Goal: Information Seeking & Learning: Learn about a topic

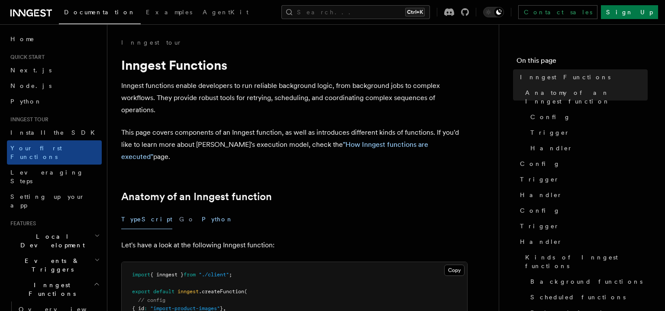
click at [202, 216] on button "Python" at bounding box center [218, 218] width 32 height 19
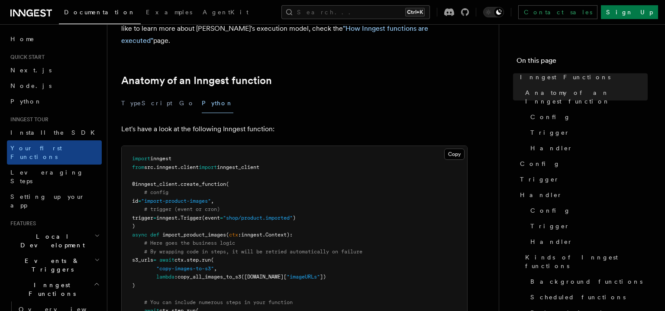
scroll to position [114, 0]
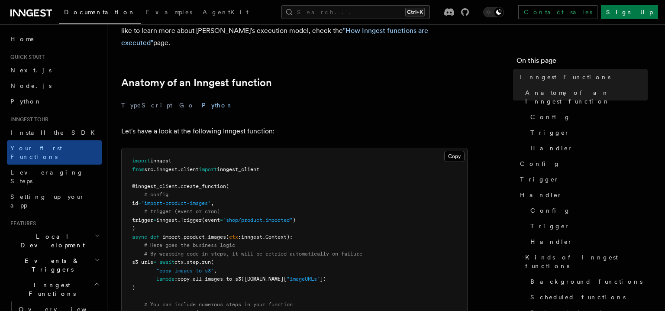
click at [157, 96] on div "TypeScript Go Python" at bounding box center [294, 105] width 346 height 19
click at [139, 96] on button "TypeScript" at bounding box center [146, 105] width 51 height 19
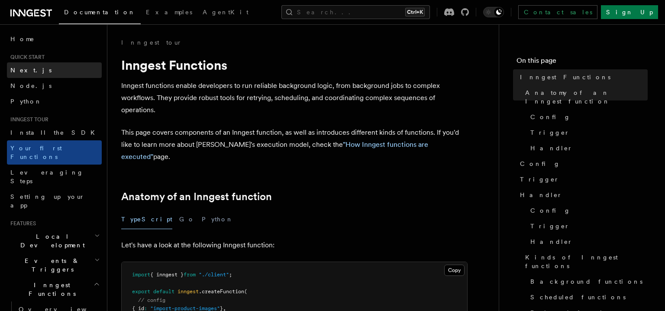
click at [42, 67] on link "Next.js" at bounding box center [54, 70] width 95 height 16
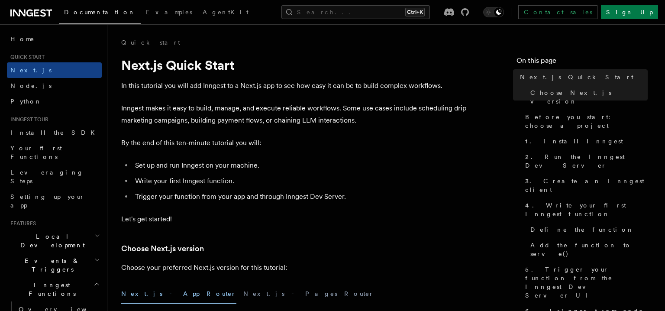
click at [237, 90] on p "In this tutorial you will add Inngest to a Next.js app to see how easy it can b…" at bounding box center [294, 86] width 346 height 12
click at [240, 89] on p "In this tutorial you will add Inngest to a Next.js app to see how easy it can b…" at bounding box center [294, 86] width 346 height 12
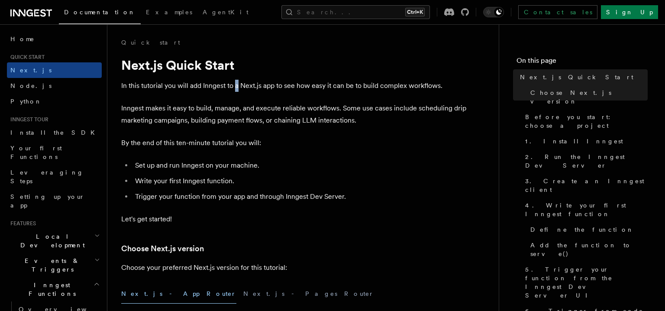
click at [240, 89] on p "In this tutorial you will add Inngest to a Next.js app to see how easy it can b…" at bounding box center [294, 86] width 346 height 12
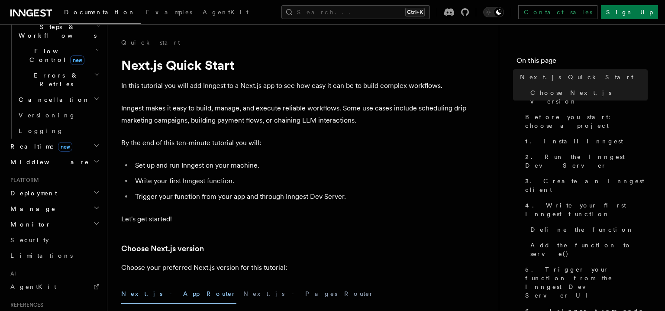
scroll to position [382, 0]
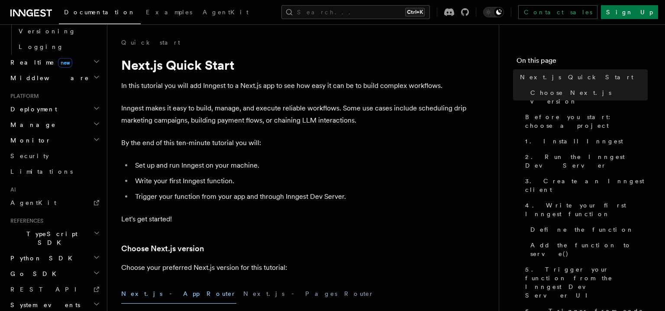
click at [58, 266] on h2 "Go SDK" at bounding box center [54, 274] width 95 height 16
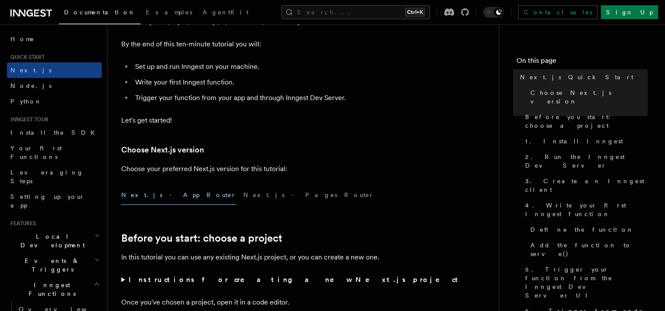
scroll to position [0, 0]
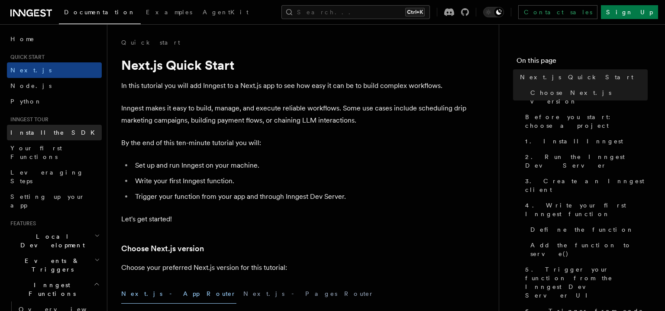
click at [62, 135] on link "Install the SDK" at bounding box center [54, 133] width 95 height 16
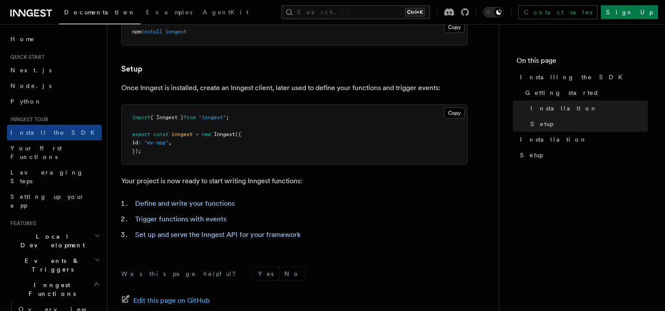
scroll to position [300, 0]
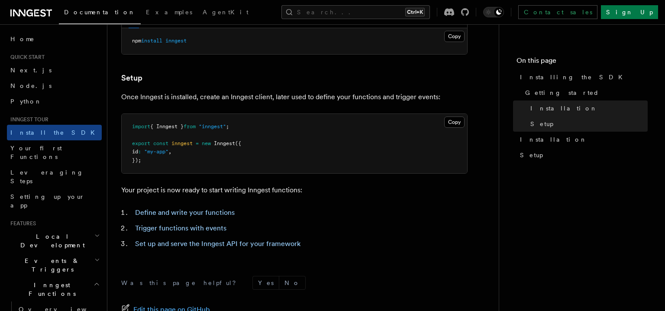
click at [200, 101] on p "Once Inngest is installed, create an Inngest client, later used to define your …" at bounding box center [294, 97] width 346 height 12
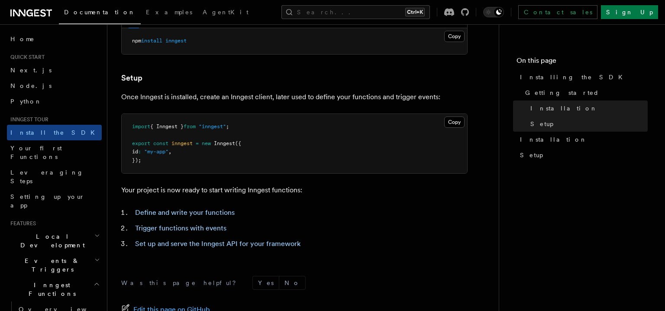
click at [200, 101] on p "Once Inngest is installed, create an Inngest client, later used to define your …" at bounding box center [294, 97] width 346 height 12
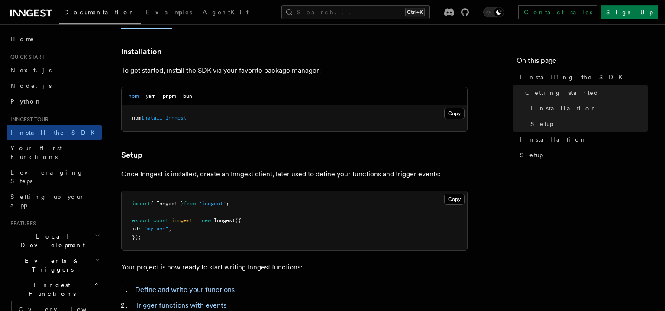
scroll to position [226, 0]
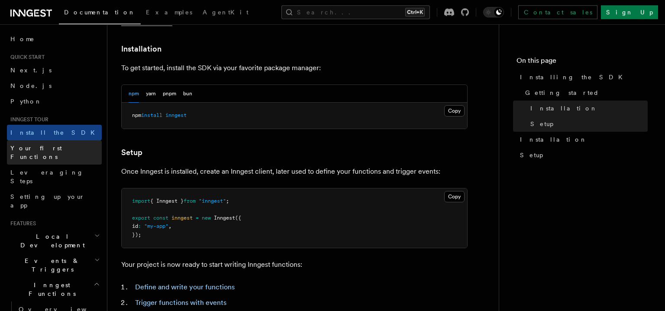
click at [81, 146] on link "Your first Functions" at bounding box center [54, 152] width 95 height 24
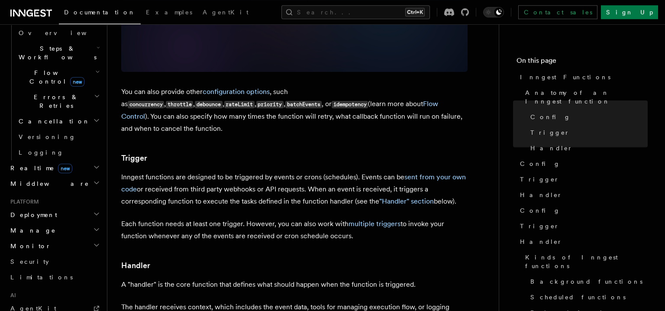
scroll to position [786, 0]
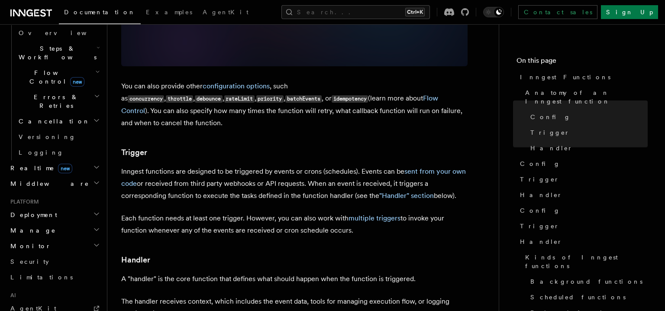
click at [169, 167] on article "Inngest tour Inngest Functions Inngest functions enable developers to run relia…" at bounding box center [303, 311] width 364 height 2119
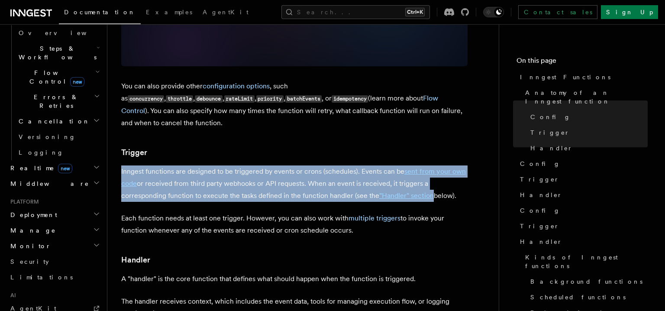
click at [169, 167] on article "Inngest tour Inngest Functions Inngest functions enable developers to run relia…" at bounding box center [303, 311] width 364 height 2119
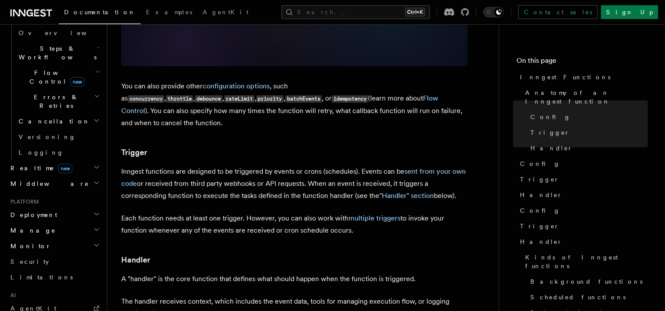
click at [169, 167] on article "Inngest tour Inngest Functions Inngest functions enable developers to run relia…" at bounding box center [303, 311] width 364 height 2119
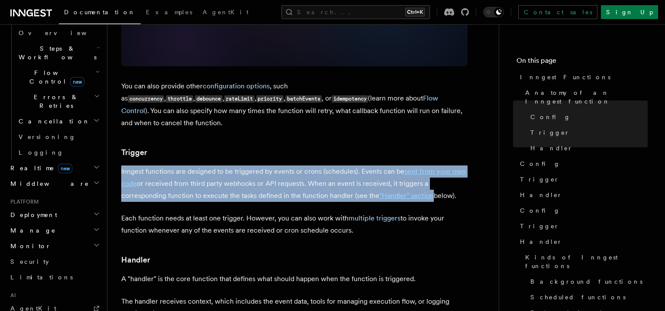
click at [169, 167] on article "Inngest tour Inngest Functions Inngest functions enable developers to run relia…" at bounding box center [303, 311] width 364 height 2119
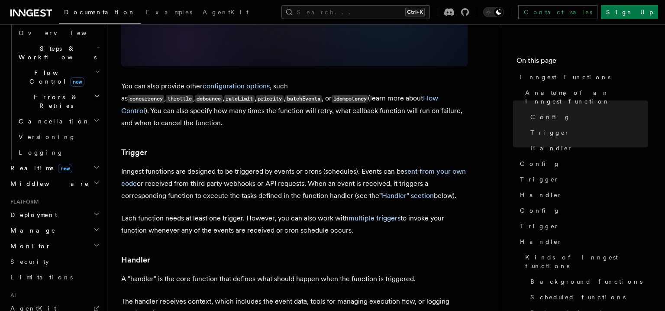
click at [169, 167] on article "Inngest tour Inngest Functions Inngest functions enable developers to run relia…" at bounding box center [303, 311] width 364 height 2119
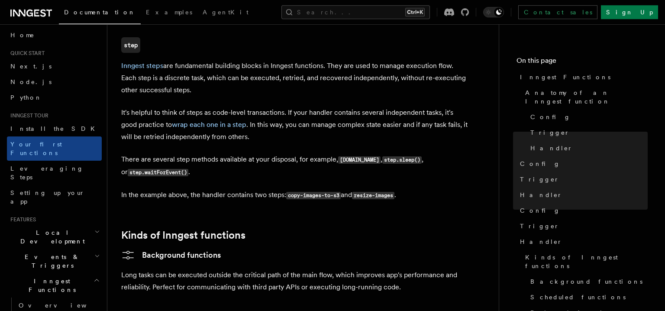
scroll to position [0, 0]
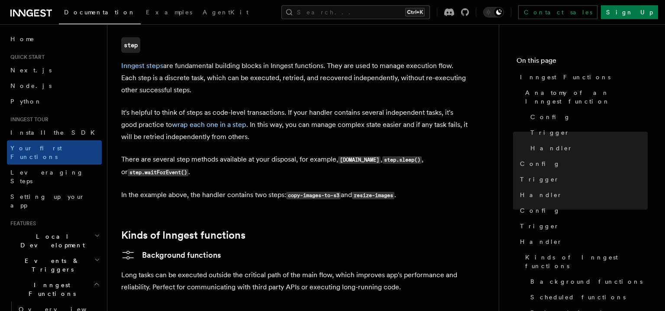
click at [86, 277] on h2 "Inngest Functions" at bounding box center [54, 289] width 95 height 24
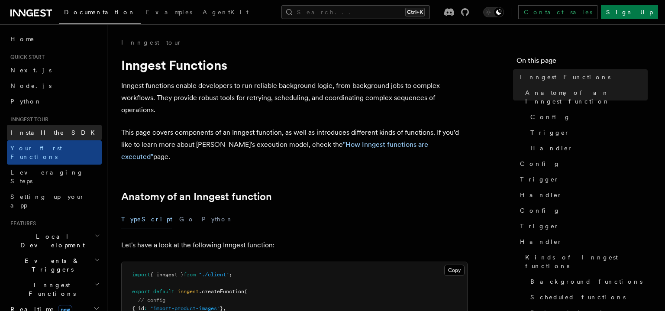
click at [88, 137] on link "Install the SDK" at bounding box center [54, 133] width 95 height 16
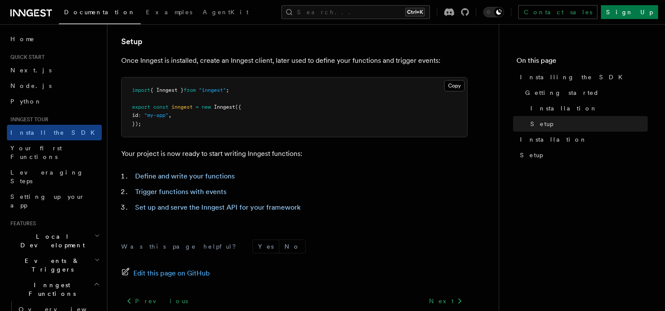
scroll to position [316, 0]
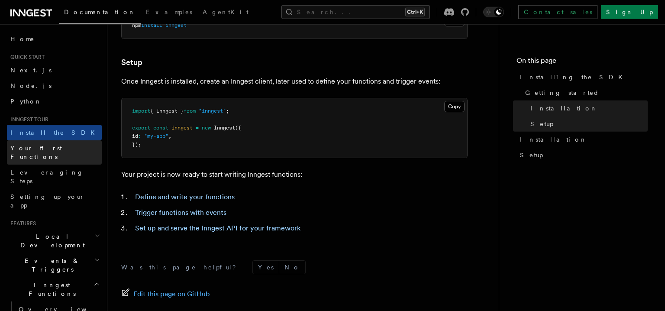
click at [71, 148] on link "Your first Functions" at bounding box center [54, 152] width 95 height 24
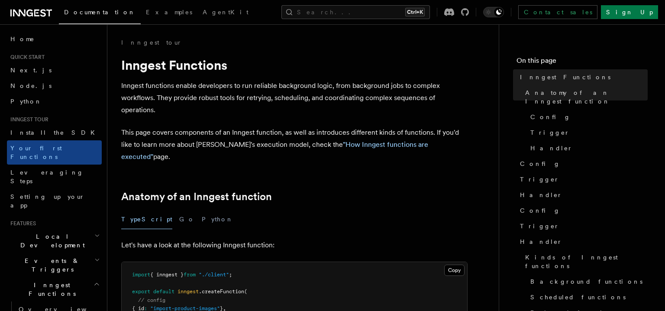
click at [368, 87] on p "Inngest functions enable developers to run reliable background logic, from back…" at bounding box center [294, 98] width 346 height 36
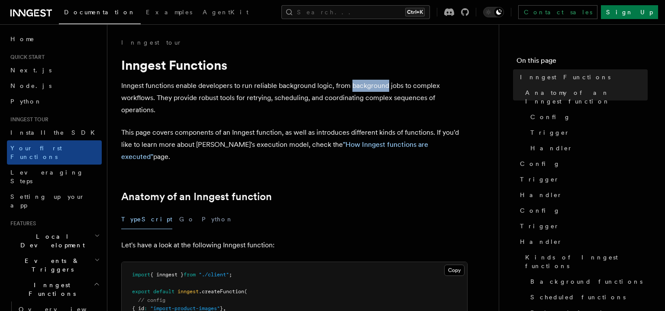
click at [368, 87] on p "Inngest functions enable developers to run reliable background logic, from back…" at bounding box center [294, 98] width 346 height 36
click at [262, 105] on p "Inngest functions enable developers to run reliable background logic, from back…" at bounding box center [294, 98] width 346 height 36
click at [268, 103] on p "Inngest functions enable developers to run reliable background logic, from back…" at bounding box center [294, 98] width 346 height 36
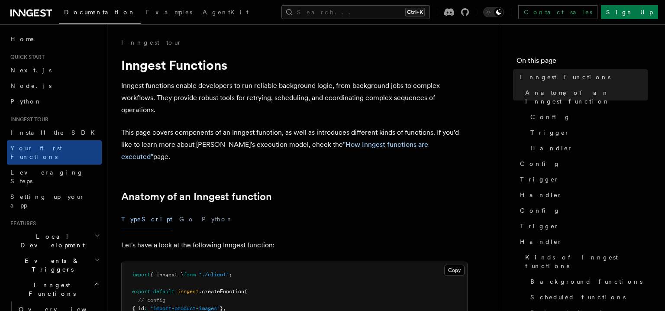
click at [268, 103] on p "Inngest functions enable developers to run reliable background logic, from back…" at bounding box center [294, 98] width 346 height 36
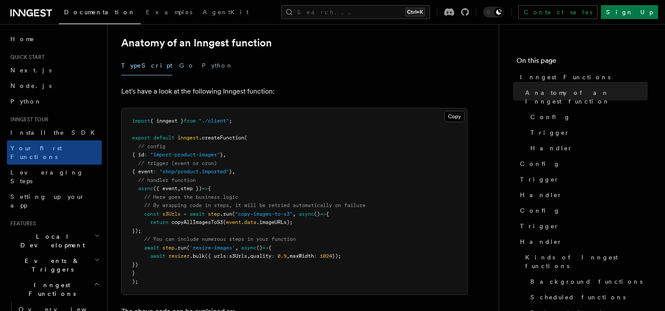
scroll to position [163, 0]
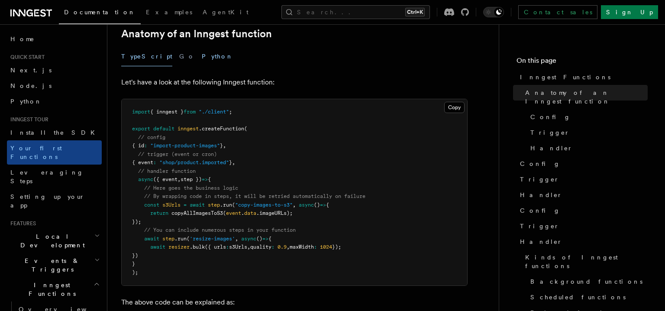
click at [202, 50] on button "Python" at bounding box center [218, 56] width 32 height 19
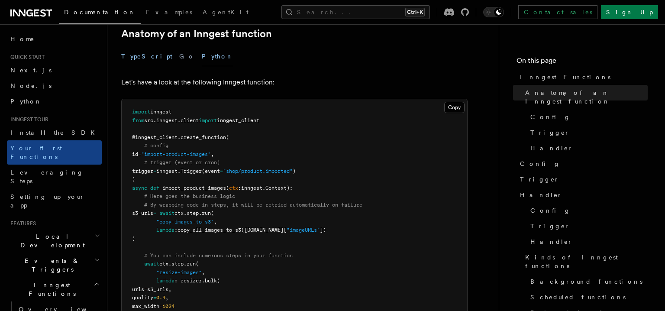
click at [141, 50] on button "TypeScript" at bounding box center [146, 56] width 51 height 19
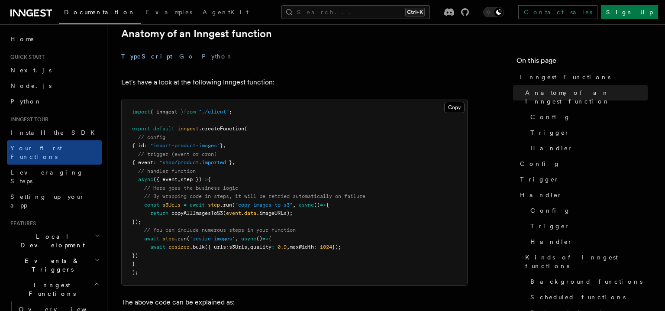
click at [165, 142] on span ""import-product-images"" at bounding box center [185, 145] width 70 height 6
click at [167, 142] on span ""import-product-images"" at bounding box center [185, 145] width 70 height 6
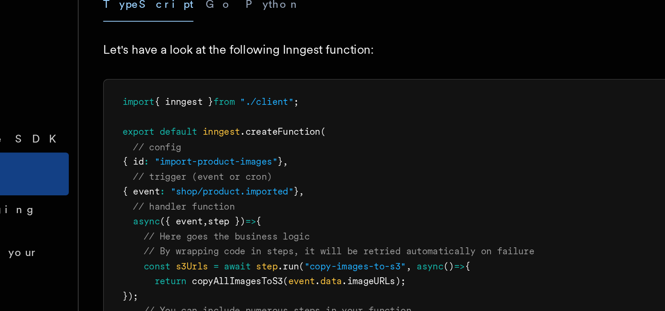
click at [180, 151] on span "// trigger (event or cron)" at bounding box center [177, 154] width 79 height 6
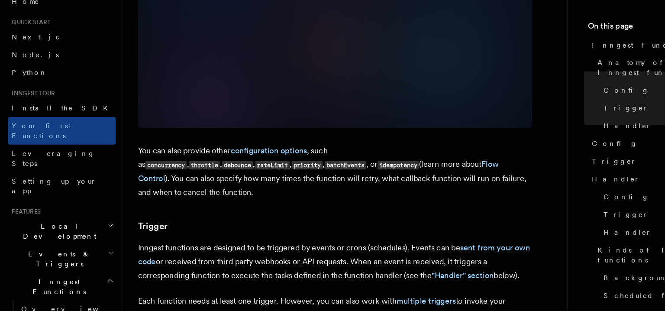
scroll to position [702, 0]
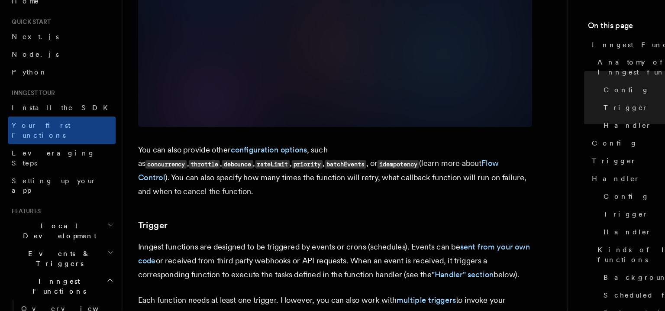
click at [164, 178] on code "concurrency" at bounding box center [146, 181] width 36 height 7
click at [341, 163] on p "You can also provide other configuration options , such as concurrency , thrott…" at bounding box center [294, 187] width 346 height 49
drag, startPoint x: 341, startPoint y: 148, endPoint x: 367, endPoint y: 141, distance: 27.4
click at [367, 163] on p "You can also provide other configuration options , such as concurrency , thrott…" at bounding box center [294, 187] width 346 height 49
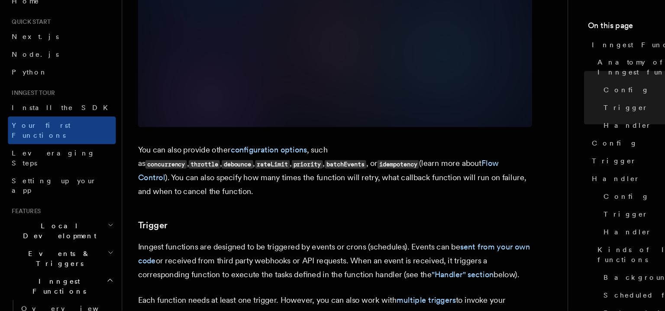
click at [367, 163] on p "You can also provide other configuration options , such as concurrency , thrott…" at bounding box center [294, 187] width 346 height 49
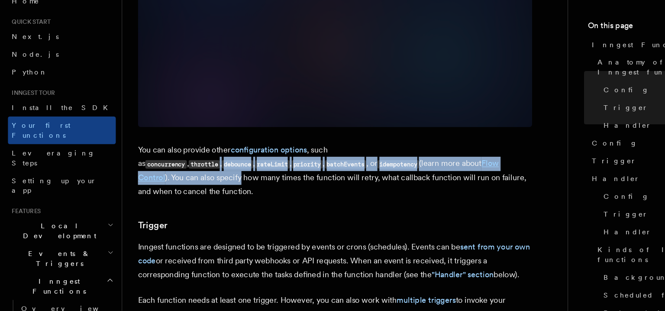
drag, startPoint x: 367, startPoint y: 141, endPoint x: 393, endPoint y: 158, distance: 31.6
click at [393, 163] on p "You can also provide other configuration options , such as concurrency , thrott…" at bounding box center [294, 187] width 346 height 49
click at [412, 163] on p "You can also provide other configuration options , such as concurrency , thrott…" at bounding box center [294, 187] width 346 height 49
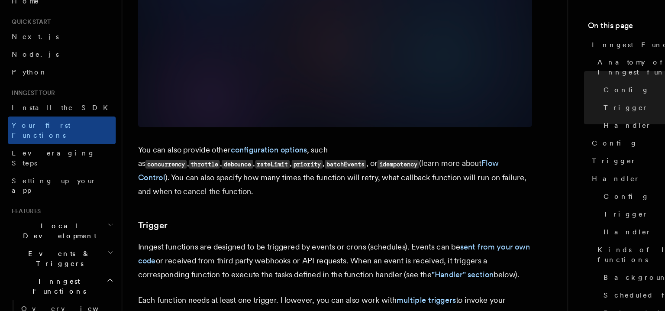
click at [391, 175] on p "You can also provide other configuration options , such as concurrency , thrott…" at bounding box center [294, 187] width 346 height 49
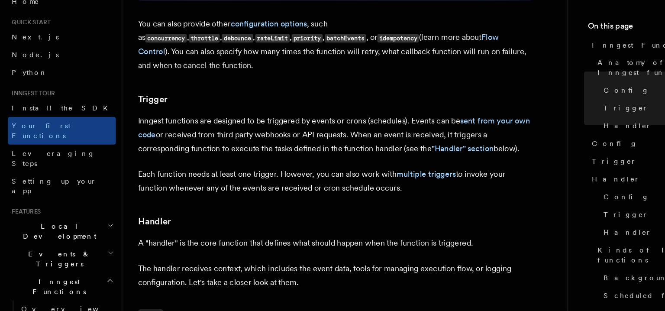
scroll to position [817, 0]
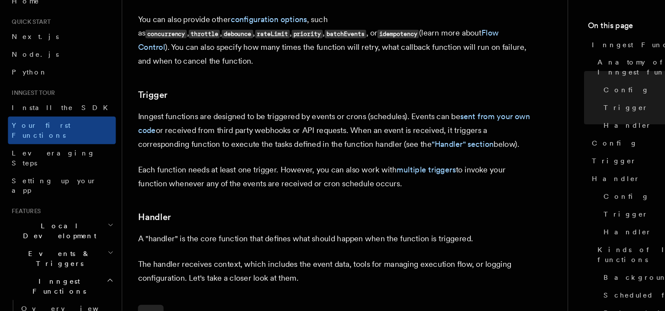
click at [320, 181] on p "Each function needs at least one trigger. However, you can also work with multi…" at bounding box center [294, 193] width 346 height 24
click at [321, 134] on p "Inngest functions are designed to be triggered by events or crons (schedules). …" at bounding box center [294, 152] width 346 height 36
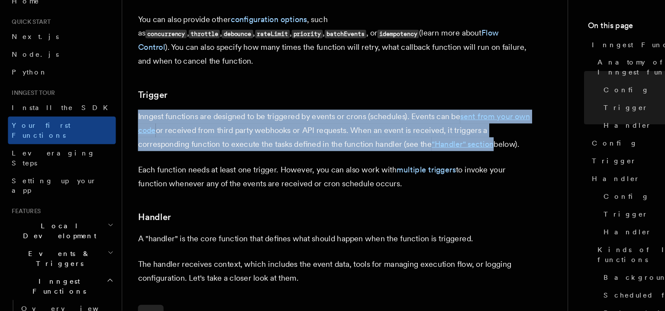
click at [321, 134] on p "Inngest functions are designed to be triggered by events or crons (schedules). …" at bounding box center [294, 152] width 346 height 36
click at [334, 134] on p "Inngest functions are designed to be triggered by events or crons (schedules). …" at bounding box center [294, 152] width 346 height 36
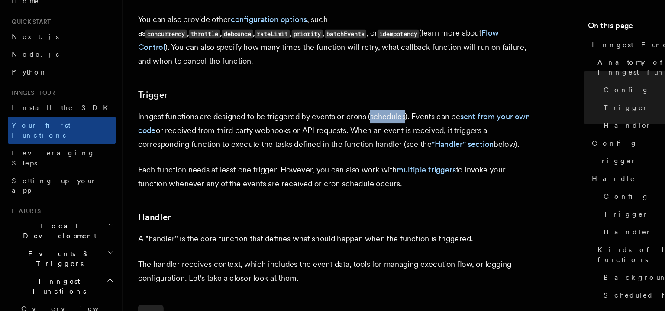
click at [334, 134] on p "Inngest functions are designed to be triggered by events or crons (schedules). …" at bounding box center [294, 152] width 346 height 36
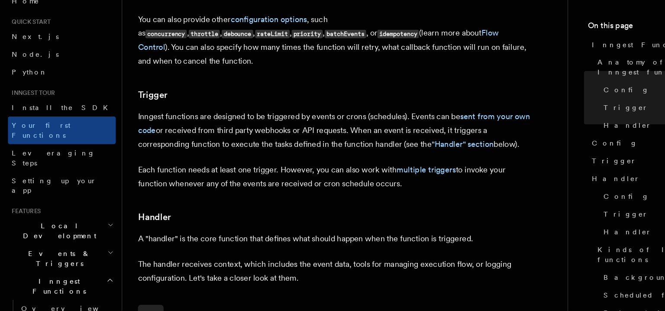
click at [318, 134] on p "Inngest functions are designed to be triggered by events or crons (schedules). …" at bounding box center [294, 152] width 346 height 36
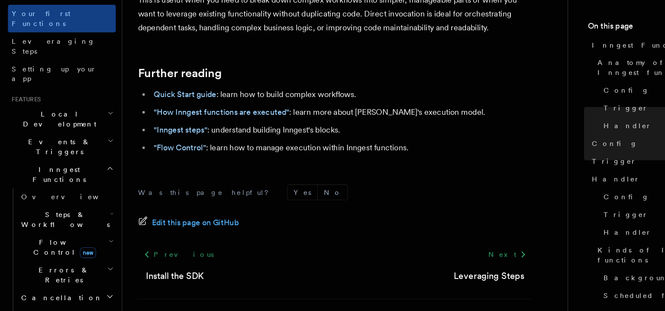
scroll to position [79, 0]
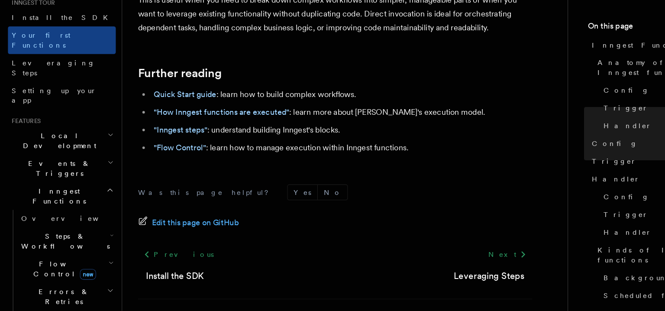
click at [81, 198] on h2 "Inngest Functions" at bounding box center [54, 210] width 95 height 24
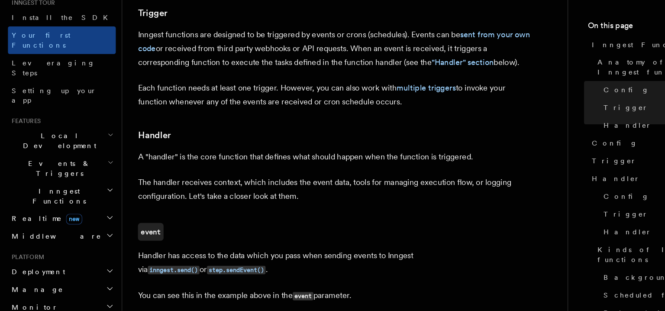
scroll to position [900, 0]
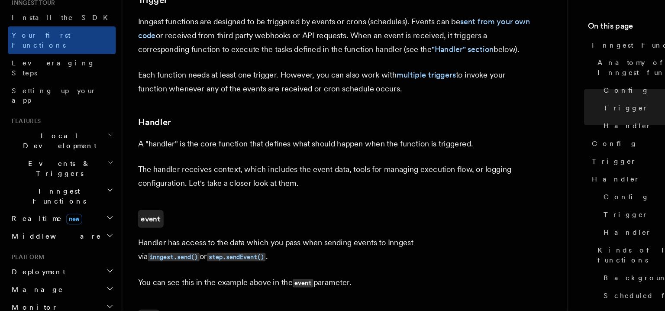
click at [219, 185] on article "Inngest tour Inngest Functions Inngest functions enable developers to run relia…" at bounding box center [303, 197] width 364 height 2119
click at [357, 180] on p "The handler receives context, which includes the event data, tools for managing…" at bounding box center [294, 192] width 346 height 24
click at [337, 180] on p "The handler receives context, which includes the event data, tools for managing…" at bounding box center [294, 192] width 346 height 24
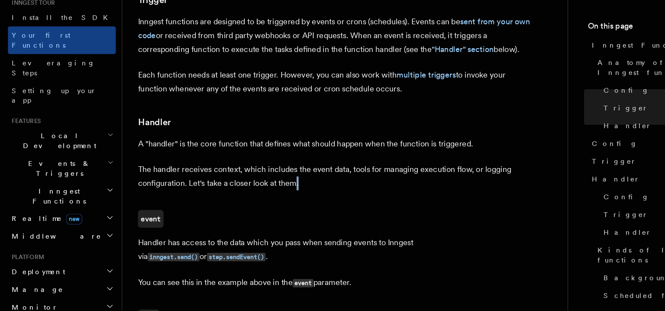
click at [337, 180] on p "The handler receives context, which includes the event data, tools for managing…" at bounding box center [294, 192] width 346 height 24
click at [329, 158] on p "A "handler" is the core function that defines what should happen when the funct…" at bounding box center [294, 164] width 346 height 12
drag, startPoint x: 329, startPoint y: 123, endPoint x: 293, endPoint y: 127, distance: 35.3
click at [293, 158] on p "A "handler" is the core function that defines what should happen when the funct…" at bounding box center [294, 164] width 346 height 12
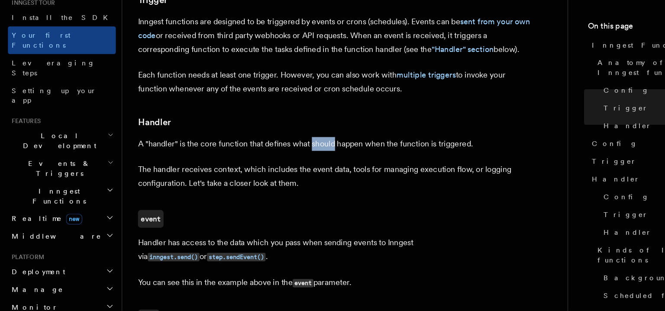
click at [293, 158] on p "A "handler" is the core function that defines what should happen when the funct…" at bounding box center [294, 164] width 346 height 12
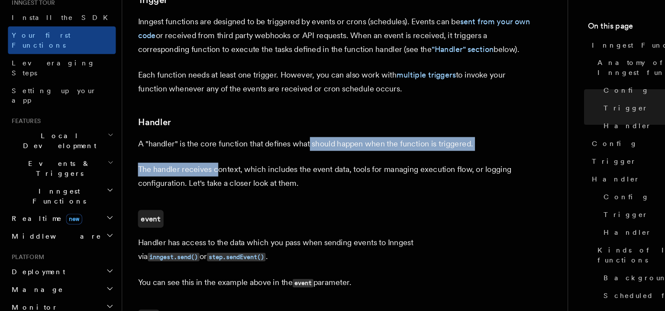
drag, startPoint x: 273, startPoint y: 131, endPoint x: 178, endPoint y: 153, distance: 97.4
click at [178, 153] on article "Inngest tour Inngest Functions Inngest functions enable developers to run relia…" at bounding box center [303, 197] width 364 height 2119
drag, startPoint x: 261, startPoint y: 140, endPoint x: 291, endPoint y: 127, distance: 33.4
click at [291, 127] on article "Inngest tour Inngest Functions Inngest functions enable developers to run relia…" at bounding box center [303, 197] width 364 height 2119
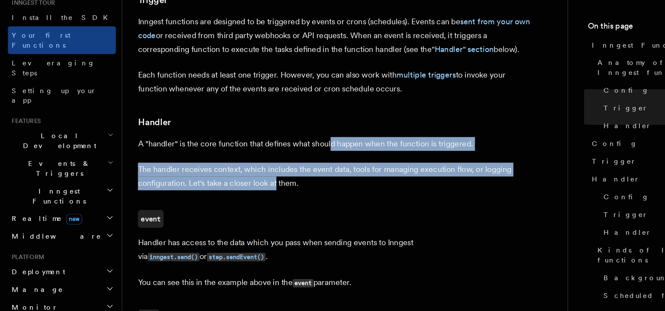
drag, startPoint x: 291, startPoint y: 127, endPoint x: 242, endPoint y: 165, distance: 62.3
click at [242, 165] on article "Inngest tour Inngest Functions Inngest functions enable developers to run relia…" at bounding box center [303, 197] width 364 height 2119
click at [242, 180] on p "The handler receives context, which includes the event data, tools for managing…" at bounding box center [294, 192] width 346 height 24
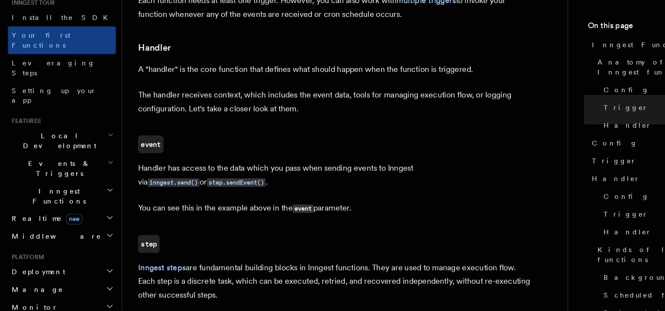
scroll to position [968, 0]
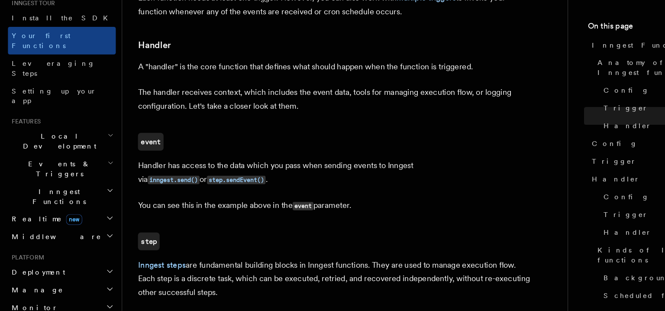
click at [299, 177] on article "Inngest tour Inngest Functions Inngest functions enable developers to run relia…" at bounding box center [303, 129] width 364 height 2119
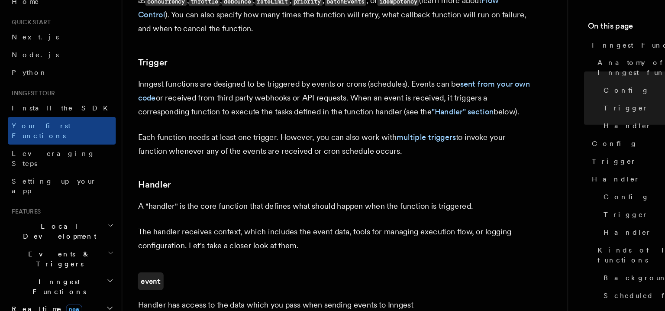
scroll to position [852, 0]
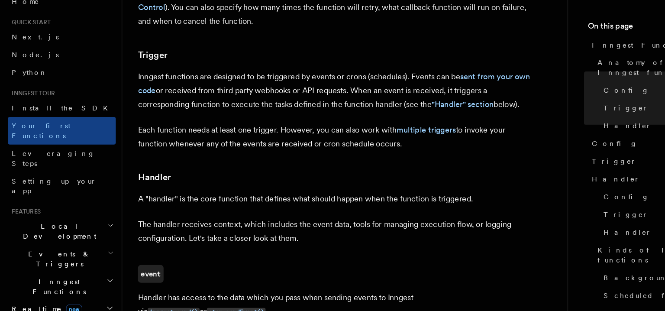
click at [242, 206] on p "A "handler" is the core function that defines what should happen when the funct…" at bounding box center [294, 212] width 346 height 12
click at [251, 229] on p "The handler receives context, which includes the event data, tools for managing…" at bounding box center [294, 241] width 346 height 24
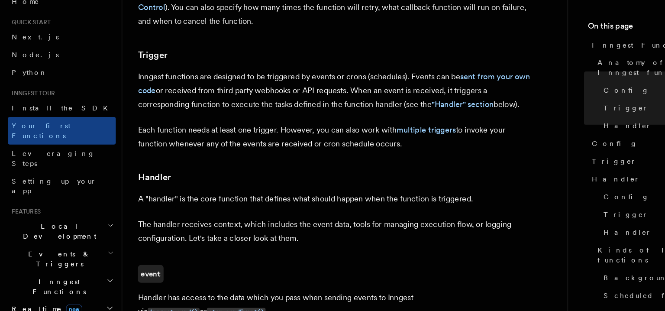
click at [263, 229] on p "The handler receives context, which includes the event data, tools for managing…" at bounding box center [294, 241] width 346 height 24
click at [270, 229] on p "The handler receives context, which includes the event data, tools for managing…" at bounding box center [294, 241] width 346 height 24
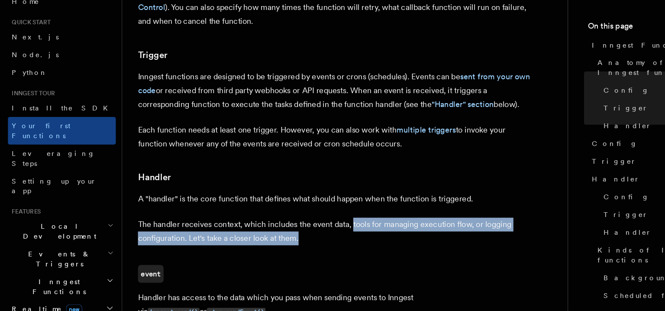
drag, startPoint x: 308, startPoint y: 202, endPoint x: 360, endPoint y: 216, distance: 54.3
click at [360, 229] on p "The handler receives context, which includes the event data, tools for managing…" at bounding box center [294, 241] width 346 height 24
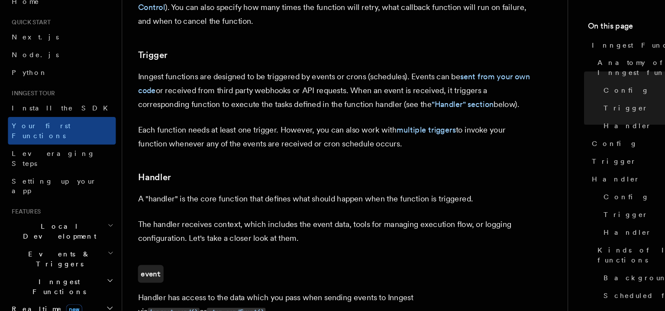
click at [360, 229] on p "The handler receives context, which includes the event data, tools for managing…" at bounding box center [294, 241] width 346 height 24
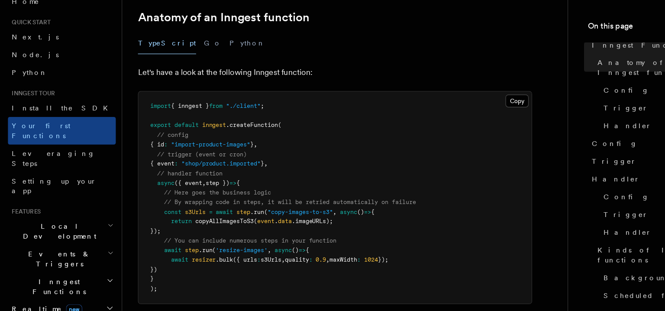
scroll to position [144, 0]
click at [249, 220] on span ""copy-images-to-s3"" at bounding box center [264, 223] width 58 height 6
click at [257, 226] on pre "import { inngest } from "./client" ; export default inngest .createFunction ( /…" at bounding box center [294, 211] width 345 height 186
click at [252, 229] on span "data" at bounding box center [250, 232] width 12 height 6
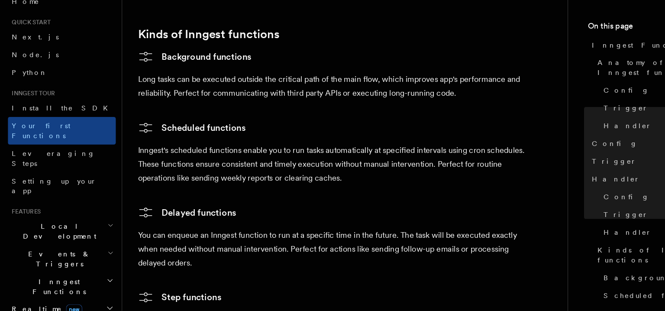
scroll to position [1349, 0]
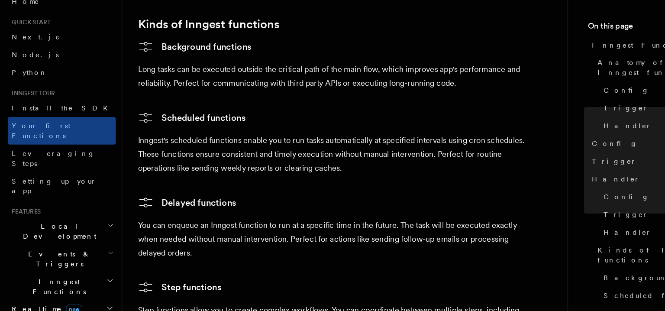
click at [314, 155] on p "Inngest's scheduled functions enable you to run tasks automatically at specifie…" at bounding box center [294, 173] width 346 height 36
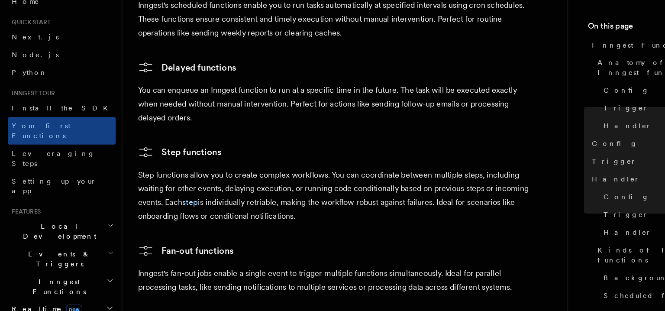
scroll to position [1480, 0]
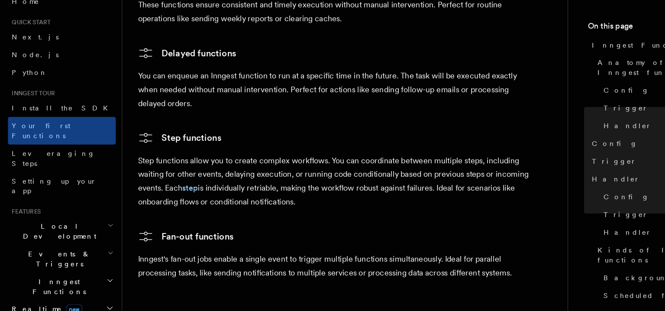
click at [285, 186] on p "Step functions allow you to create complex workflows. You can coordinate betwee…" at bounding box center [294, 197] width 346 height 48
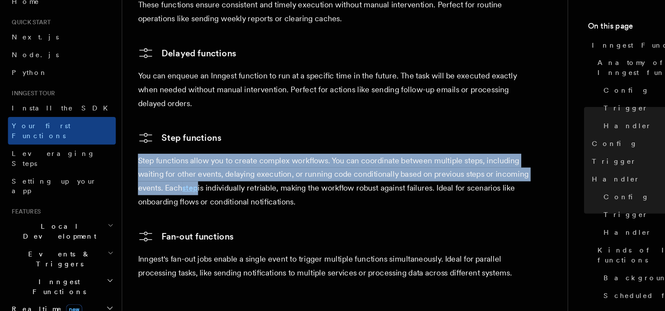
click at [285, 186] on p "Step functions allow you to create complex workflows. You can coordinate betwee…" at bounding box center [294, 197] width 346 height 48
click at [289, 179] on p "Step functions allow you to create complex workflows. You can coordinate betwee…" at bounding box center [294, 197] width 346 height 48
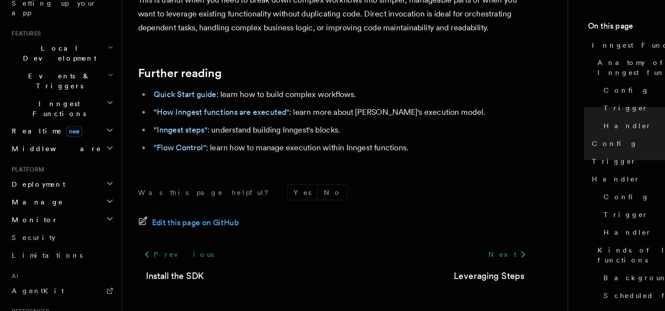
scroll to position [158, 0]
